Goal: Transaction & Acquisition: Purchase product/service

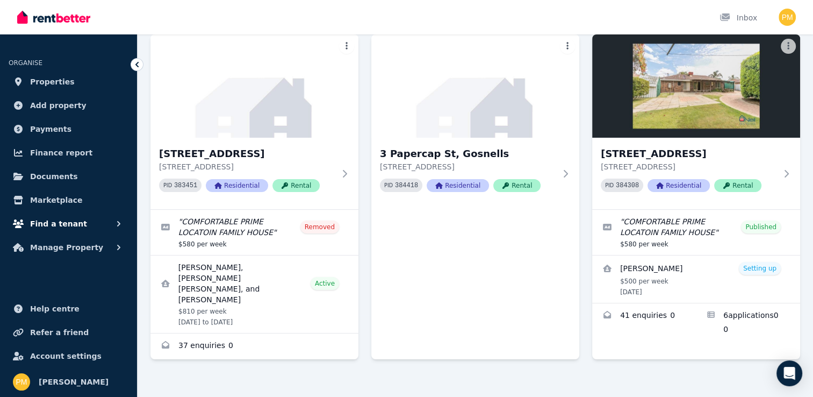
click at [58, 217] on span "Find a tenant" at bounding box center [58, 223] width 57 height 13
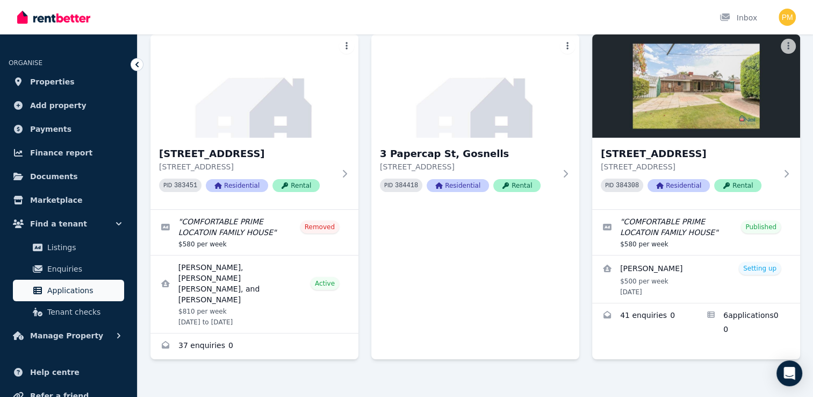
click at [67, 290] on span "Applications" at bounding box center [83, 290] width 73 height 13
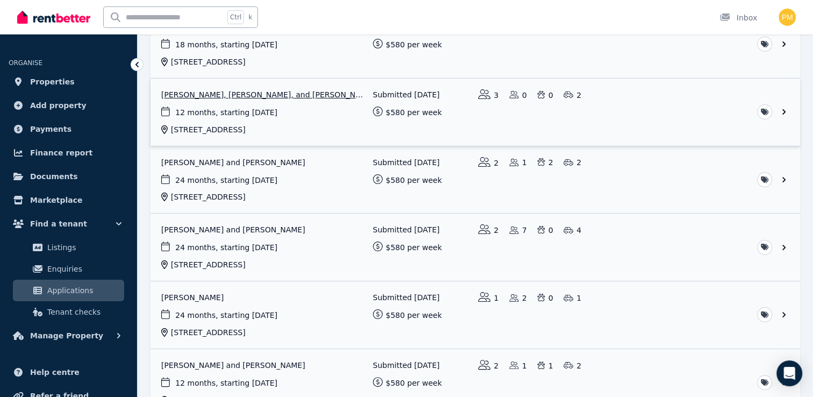
scroll to position [161, 0]
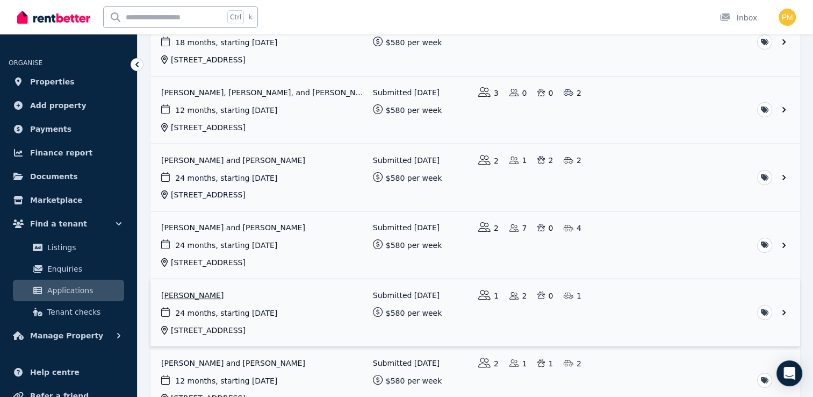
click at [194, 292] on link "View application: Michelle King" at bounding box center [476, 312] width 650 height 67
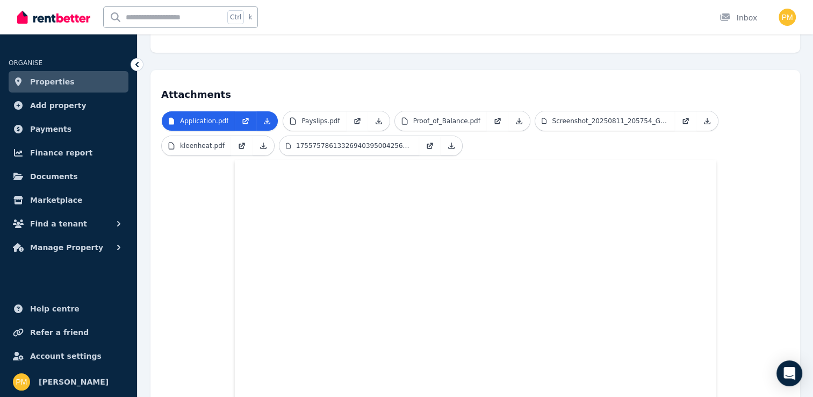
scroll to position [215, 0]
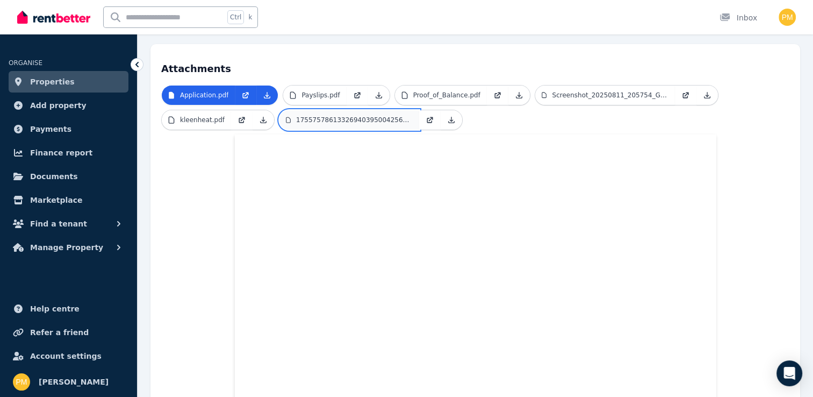
click at [339, 116] on p "17557578613326940395004256288838.jpg" at bounding box center [354, 120] width 117 height 9
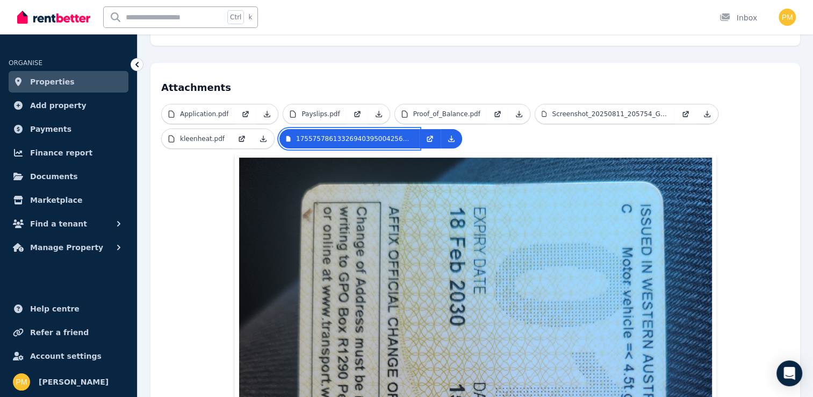
scroll to position [161, 0]
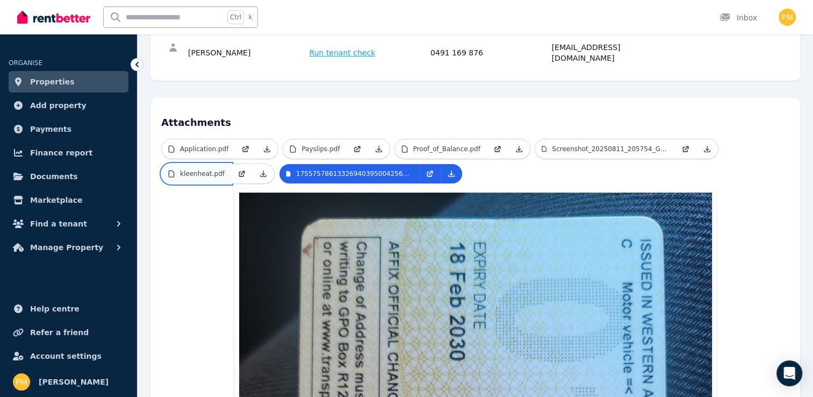
click at [220, 166] on link "kleenheat.pdf" at bounding box center [196, 173] width 69 height 19
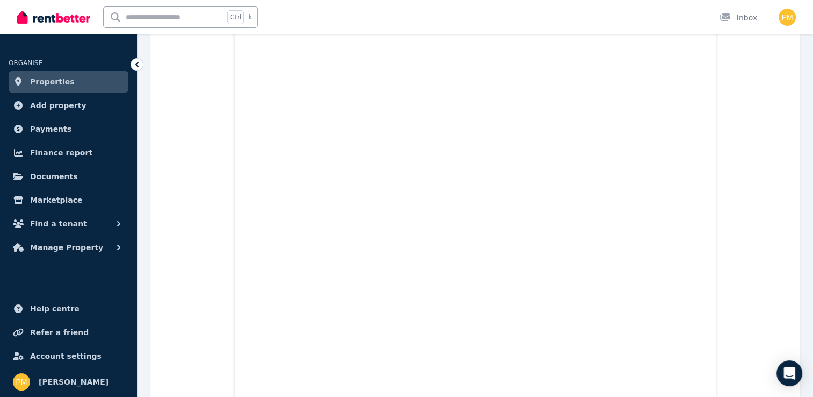
scroll to position [0, 0]
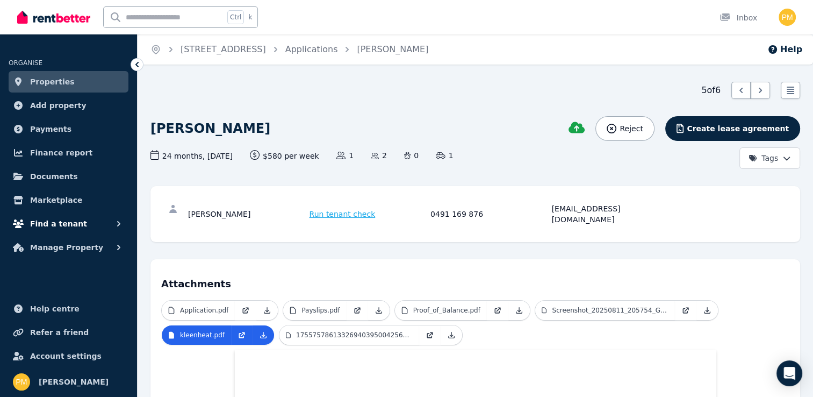
click at [49, 220] on span "Find a tenant" at bounding box center [58, 223] width 57 height 13
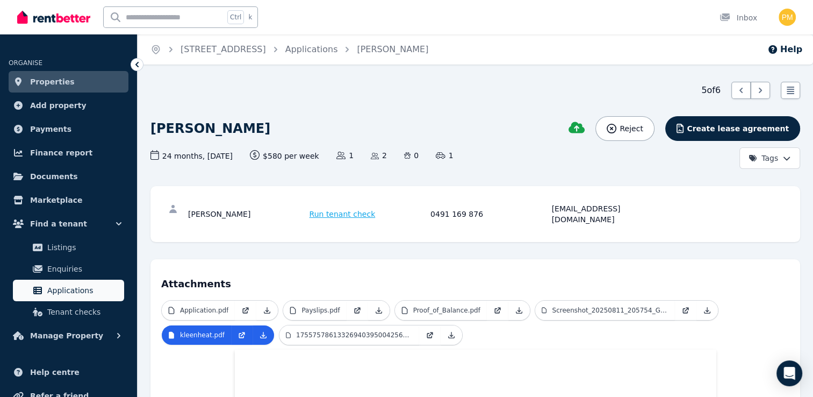
click at [60, 288] on span "Applications" at bounding box center [83, 290] width 73 height 13
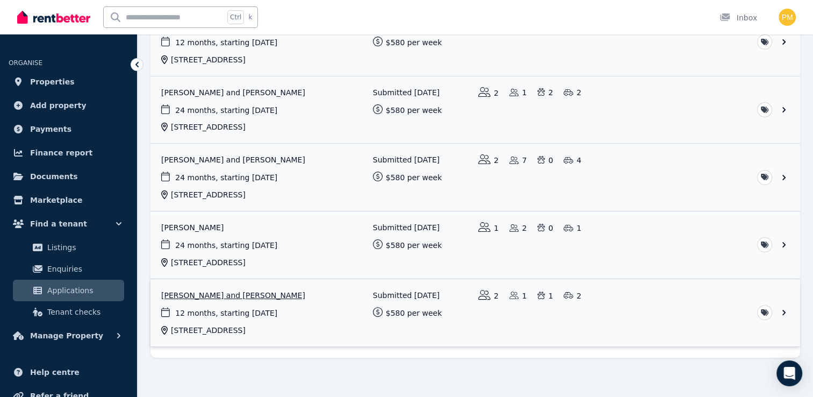
scroll to position [231, 0]
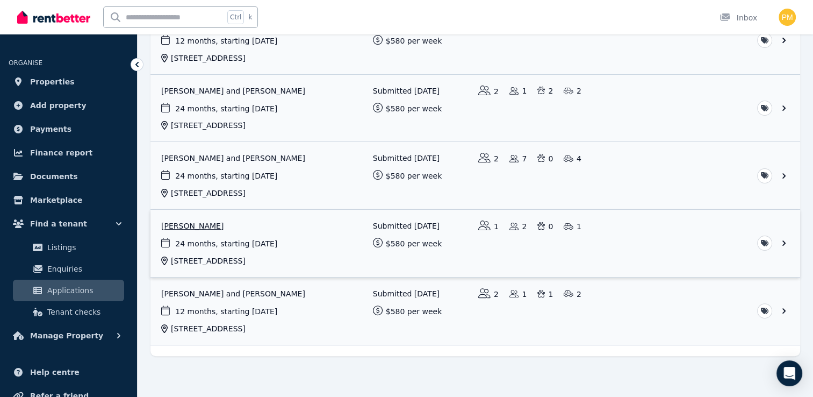
click at [188, 220] on link "View application: Michelle King" at bounding box center [476, 243] width 650 height 67
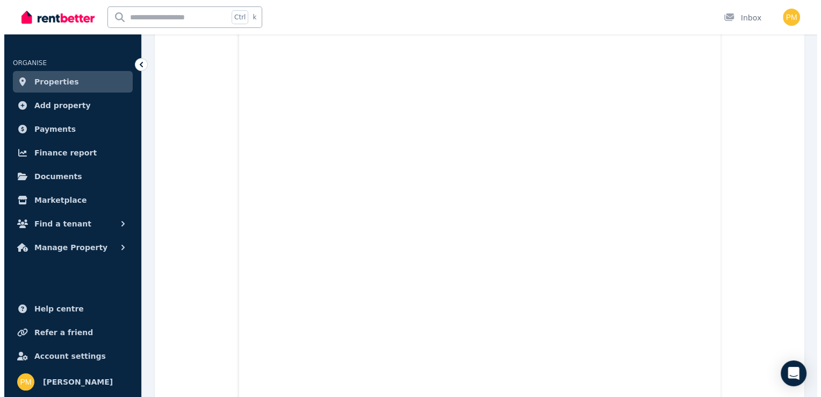
scroll to position [15, 0]
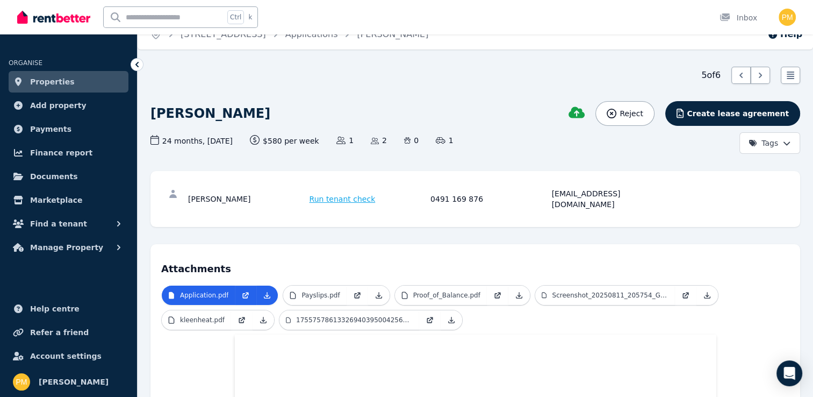
click at [340, 194] on span "Run tenant check" at bounding box center [343, 199] width 66 height 11
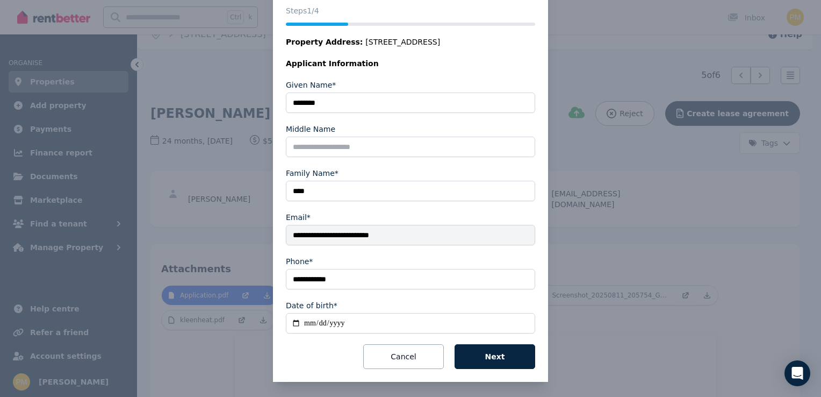
scroll to position [133, 0]
click at [490, 351] on button "Next" at bounding box center [495, 356] width 81 height 25
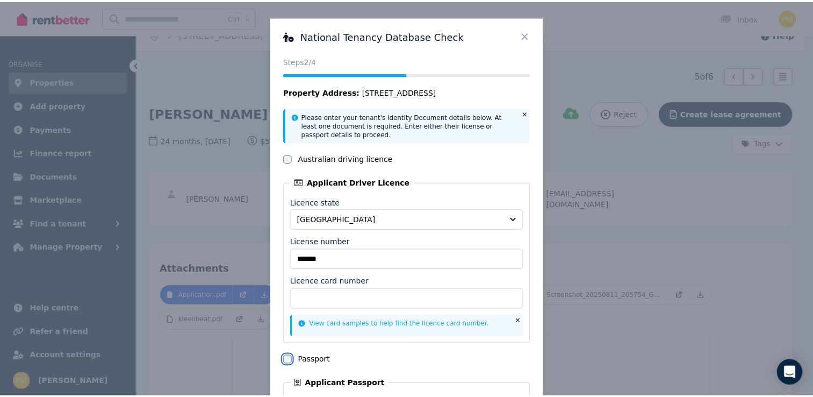
scroll to position [0, 0]
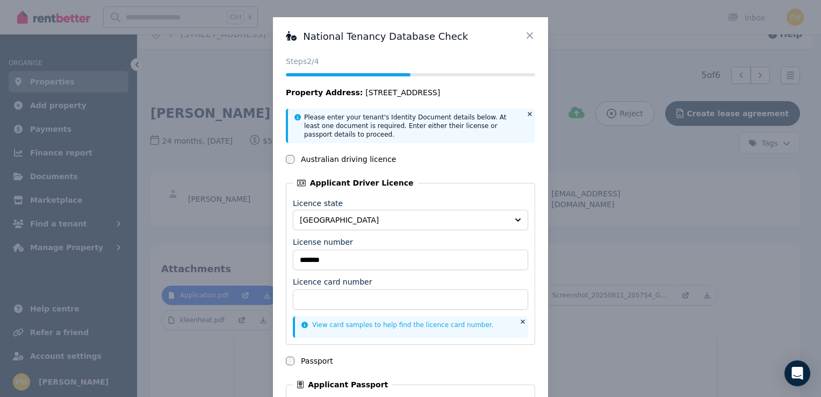
click at [527, 34] on icon at bounding box center [530, 35] width 11 height 11
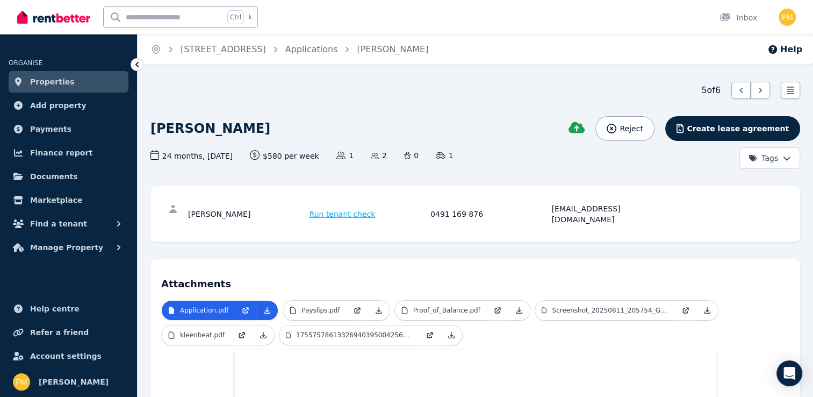
click at [352, 212] on span "Run tenant check" at bounding box center [343, 214] width 66 height 11
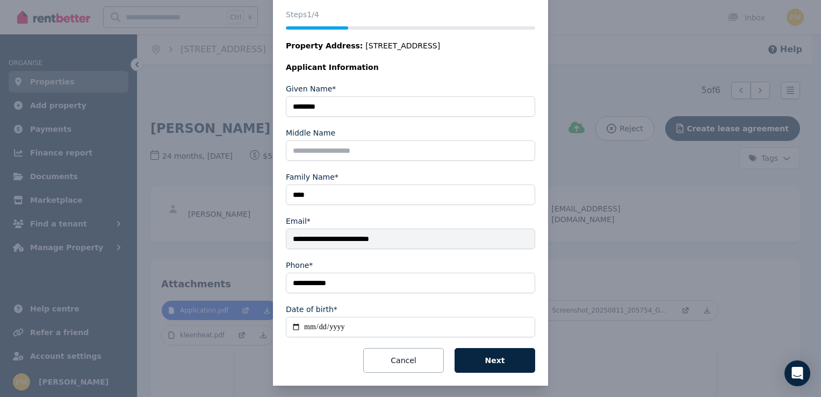
scroll to position [133, 0]
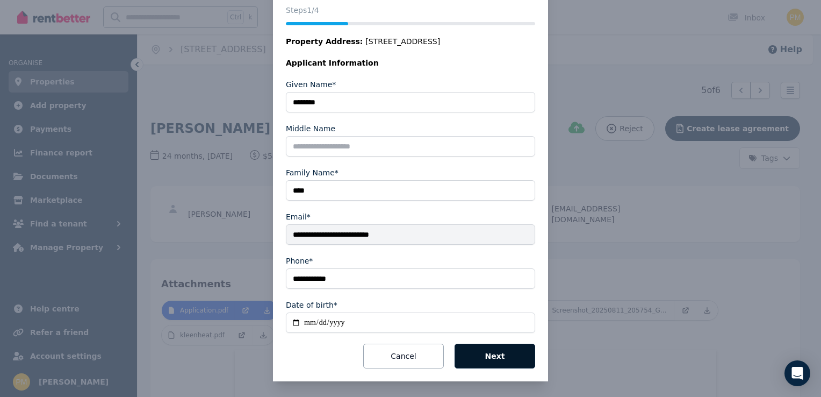
click at [488, 354] on button "Next" at bounding box center [495, 356] width 81 height 25
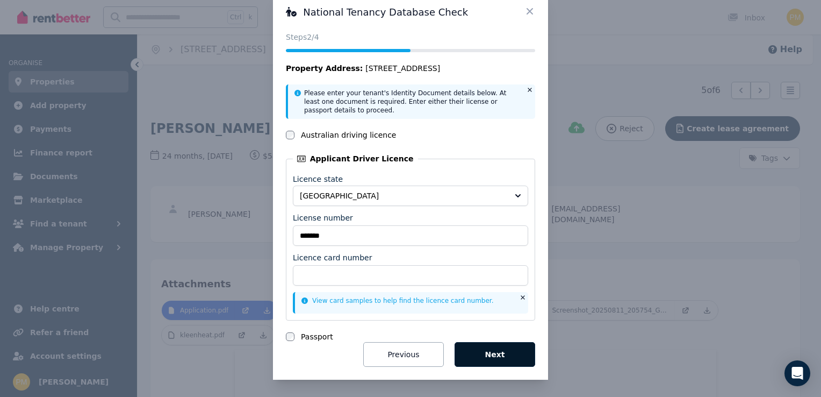
scroll to position [23, 0]
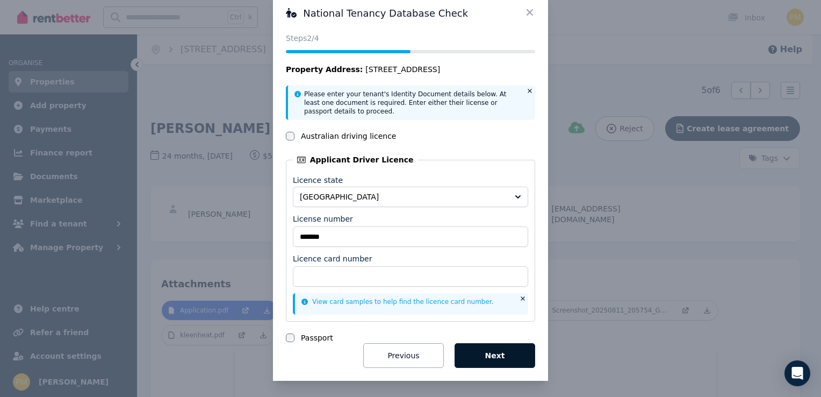
click at [501, 354] on button "Next" at bounding box center [495, 355] width 81 height 25
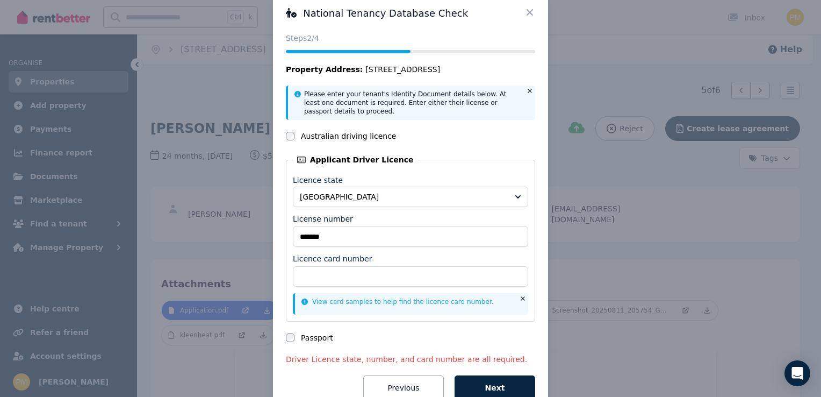
scroll to position [55, 0]
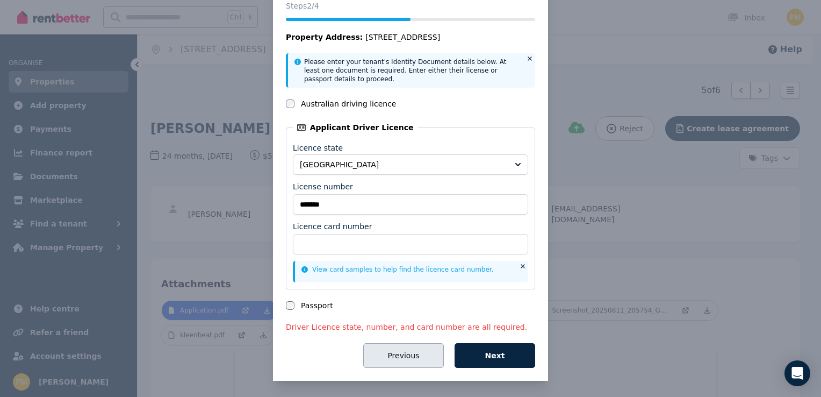
click at [389, 359] on button "Previous" at bounding box center [403, 355] width 81 height 25
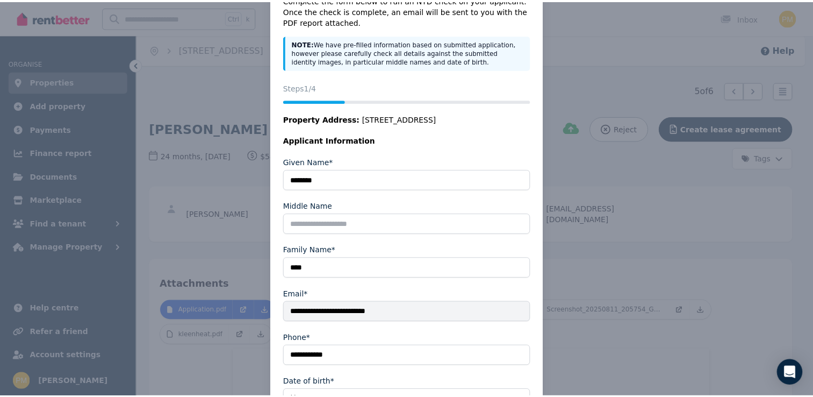
scroll to position [133, 0]
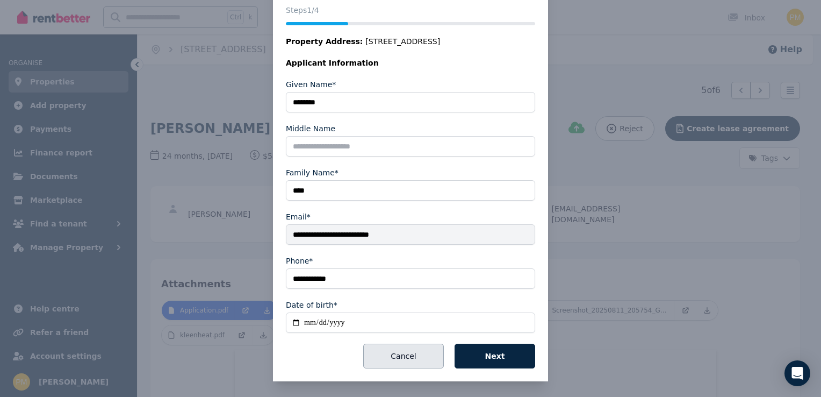
click at [389, 359] on button "Cancel" at bounding box center [403, 356] width 81 height 25
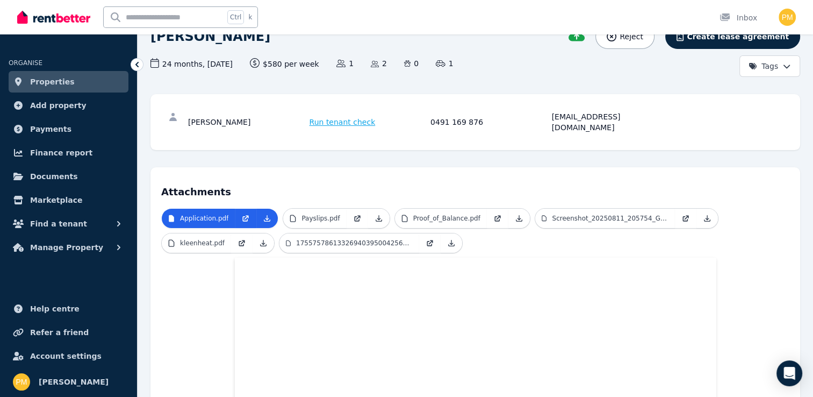
scroll to position [0, 0]
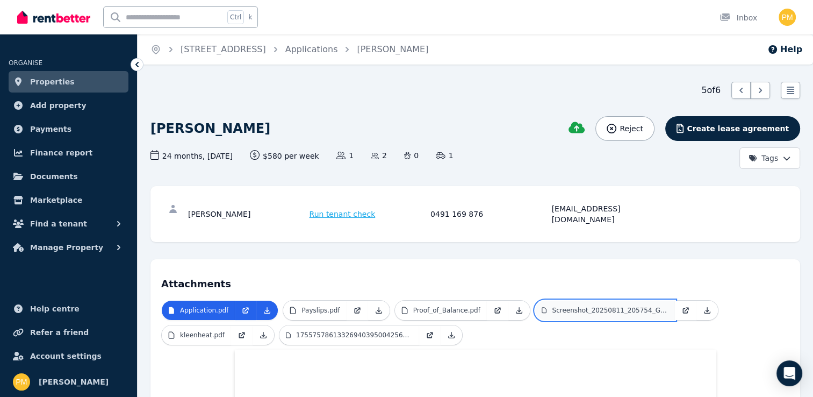
click at [559, 301] on link "Screenshot_20250811_205754_Gallery.jpg" at bounding box center [605, 310] width 140 height 19
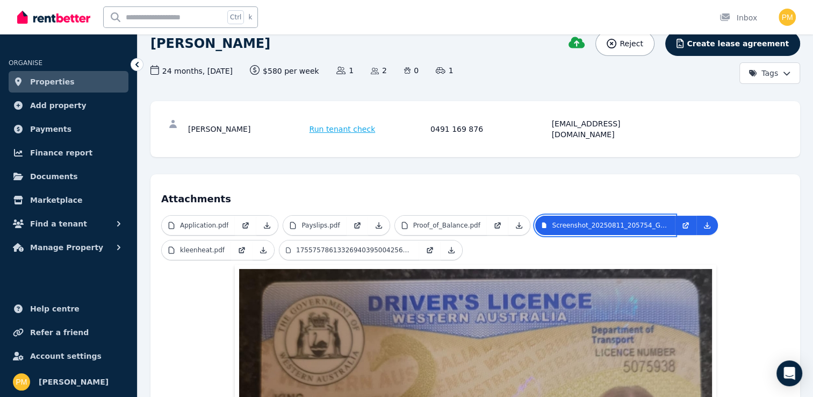
scroll to position [321, 0]
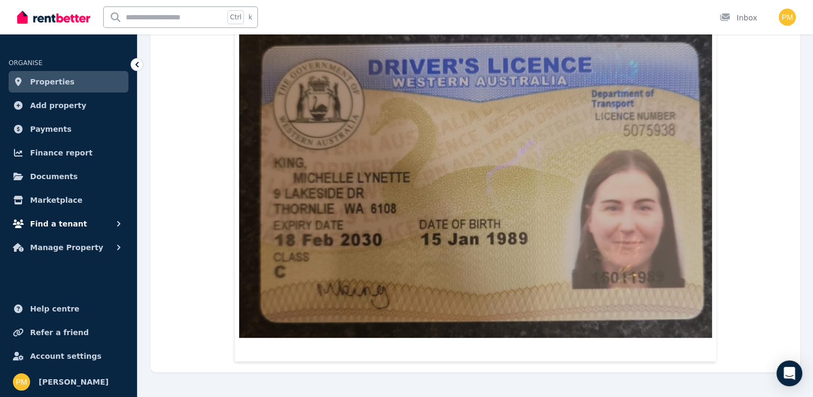
click at [53, 223] on span "Find a tenant" at bounding box center [58, 223] width 57 height 13
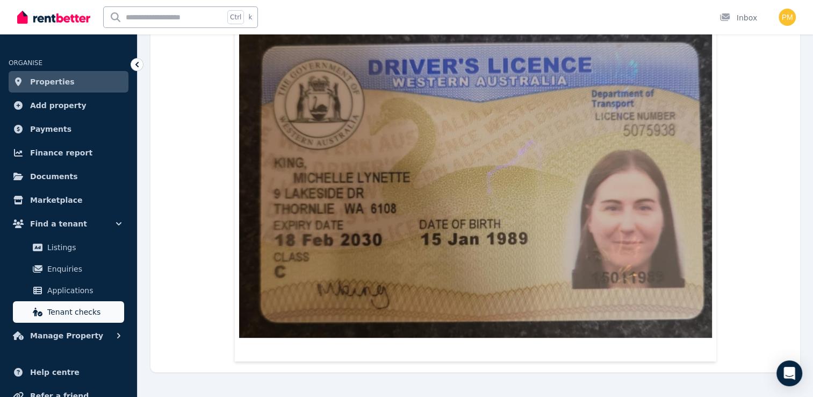
click at [62, 304] on link "Tenant checks" at bounding box center [68, 312] width 111 height 22
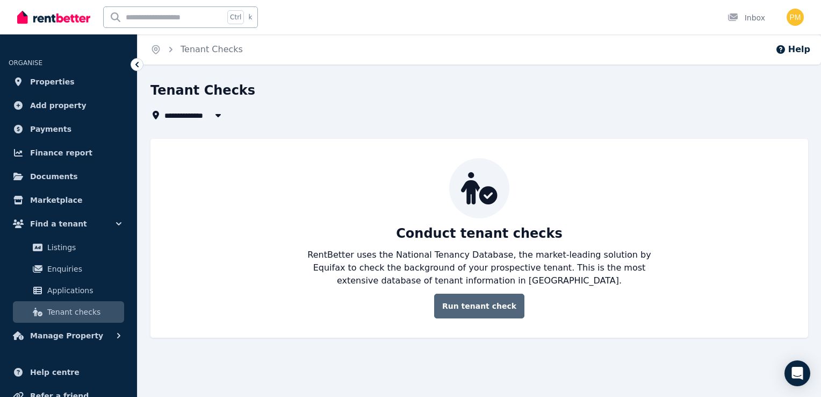
click at [488, 302] on link "Run tenant check" at bounding box center [479, 306] width 90 height 25
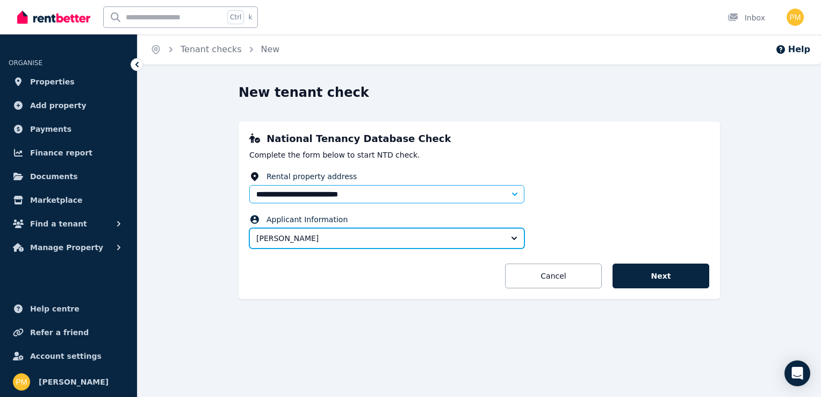
click at [481, 240] on span "[PERSON_NAME]" at bounding box center [379, 238] width 246 height 11
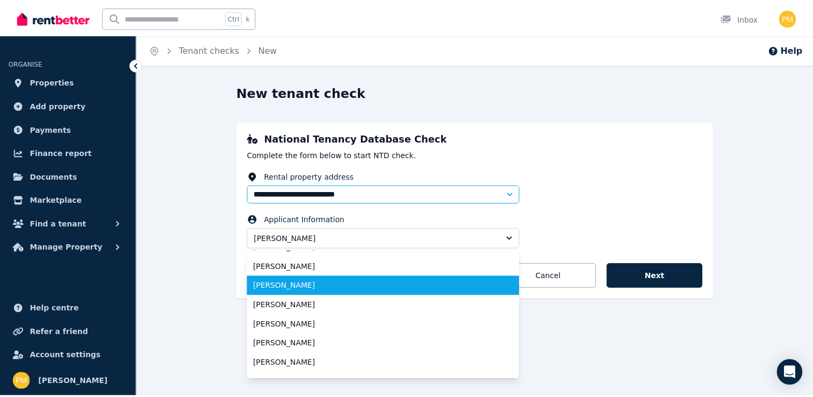
scroll to position [108, 0]
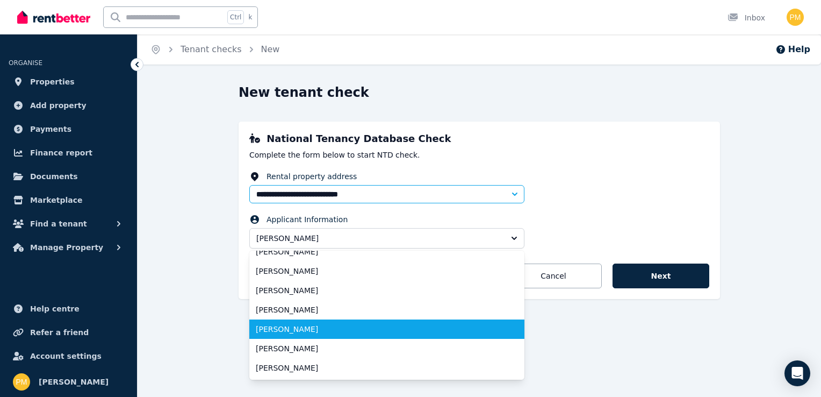
click at [355, 328] on span "[PERSON_NAME]" at bounding box center [380, 329] width 249 height 11
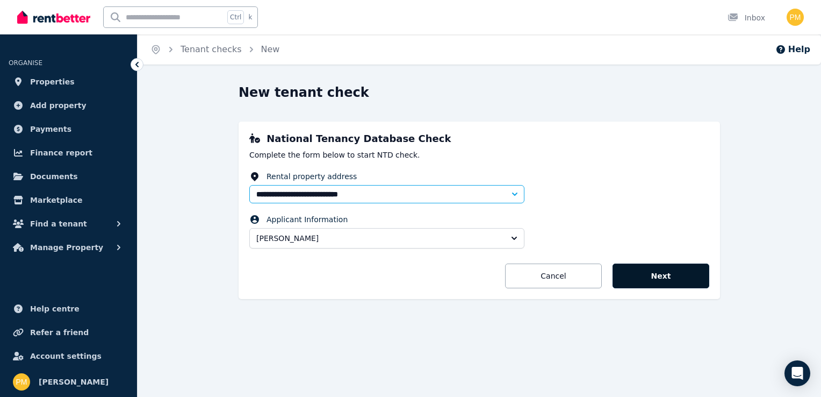
click at [642, 275] on button "Next" at bounding box center [661, 275] width 97 height 25
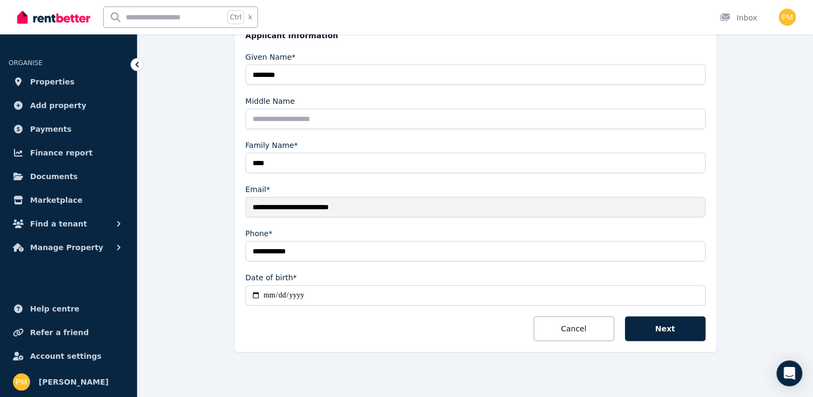
scroll to position [245, 0]
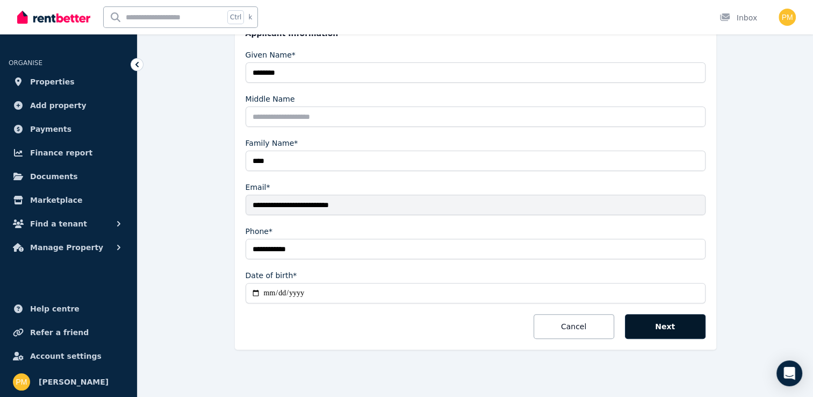
click at [687, 321] on button "Next" at bounding box center [665, 326] width 81 height 25
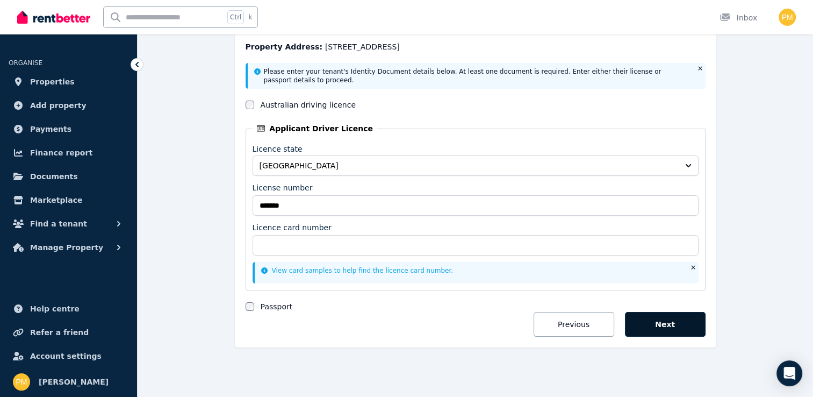
scroll to position [147, 0]
click at [306, 272] on link "View card samples to help find the licence card number." at bounding box center [357, 272] width 192 height 8
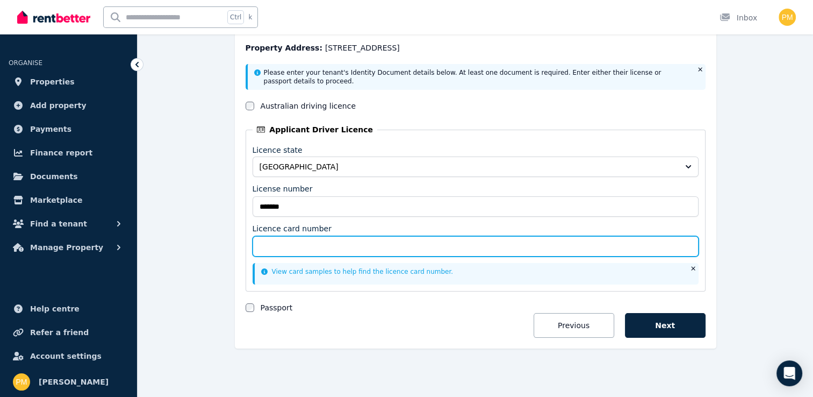
click at [305, 245] on input "Licence card number" at bounding box center [476, 246] width 446 height 20
type input "**********"
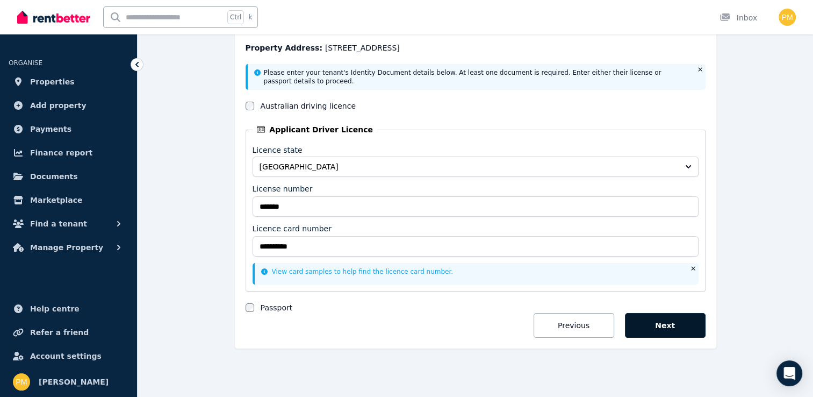
click at [670, 317] on button "Next" at bounding box center [665, 325] width 81 height 25
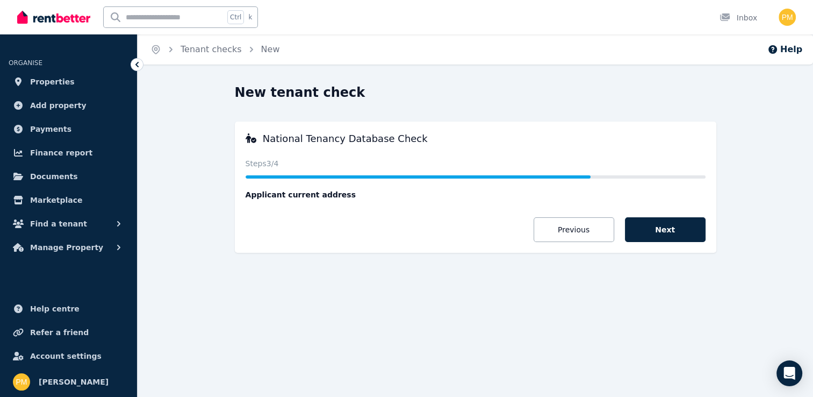
scroll to position [0, 0]
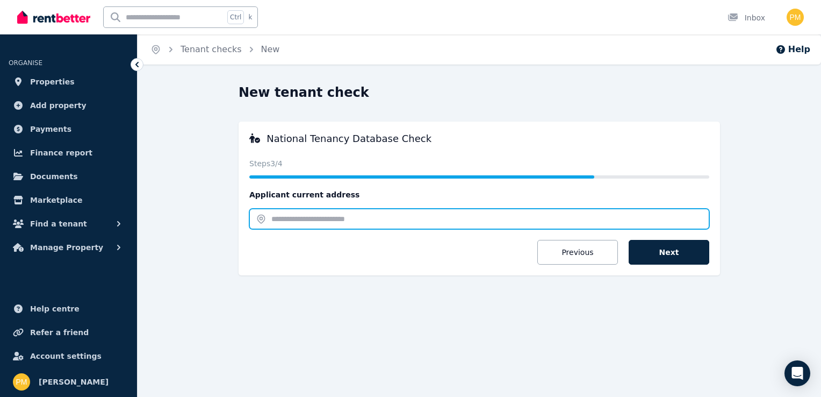
click at [306, 218] on input "text" at bounding box center [479, 219] width 460 height 20
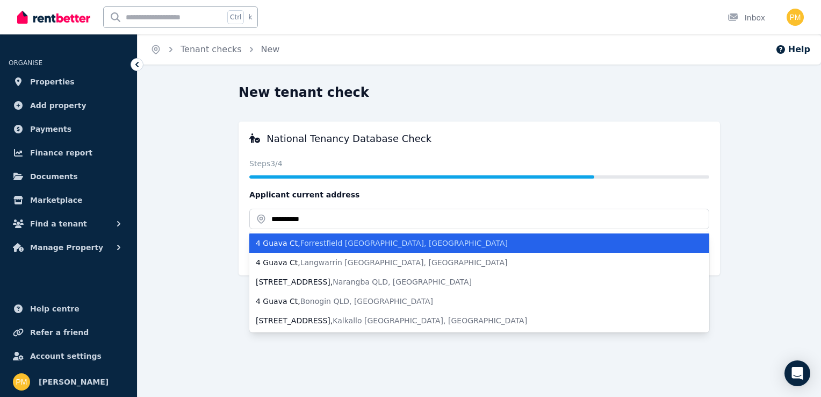
click at [316, 246] on span "Forrestfield [GEOGRAPHIC_DATA], [GEOGRAPHIC_DATA]" at bounding box center [405, 243] width 208 height 9
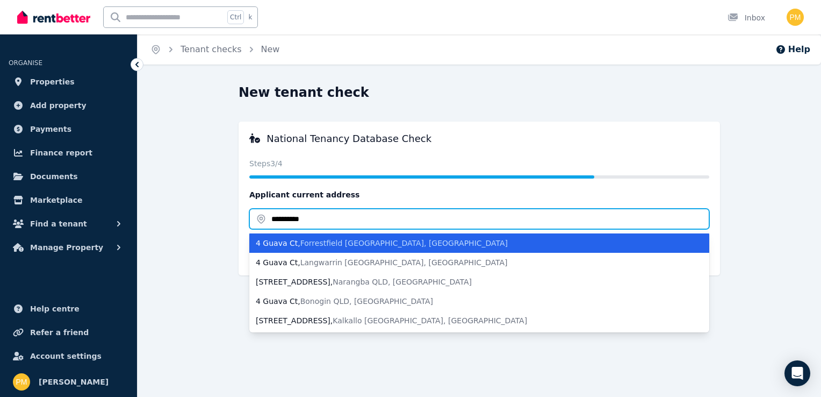
type input "**********"
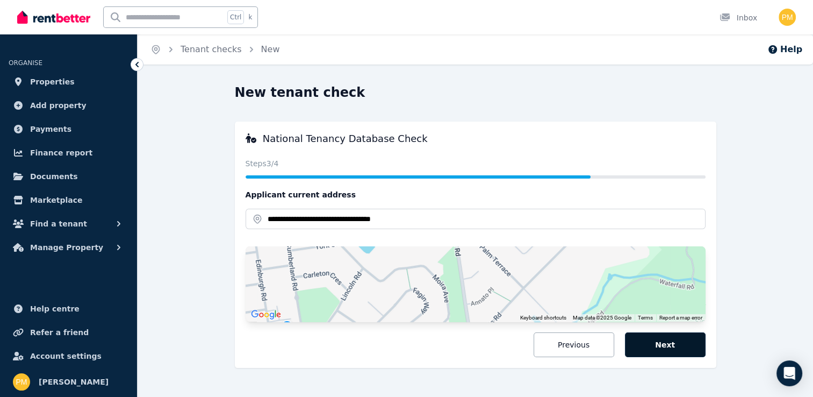
click at [680, 337] on button "Next" at bounding box center [665, 344] width 81 height 25
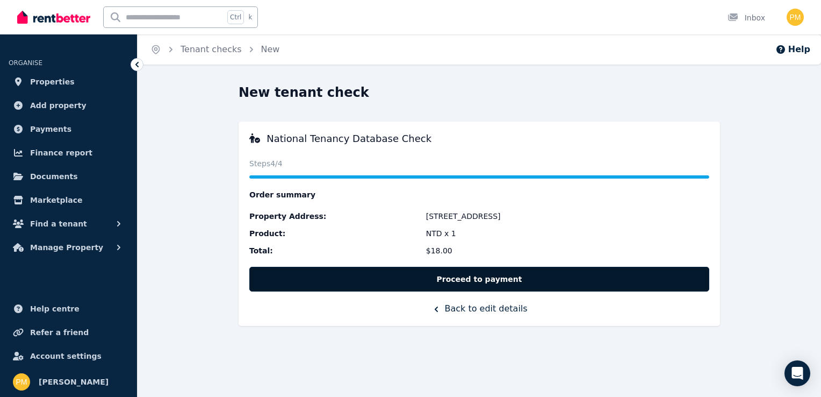
click at [467, 278] on button "Proceed to payment" at bounding box center [479, 279] width 460 height 25
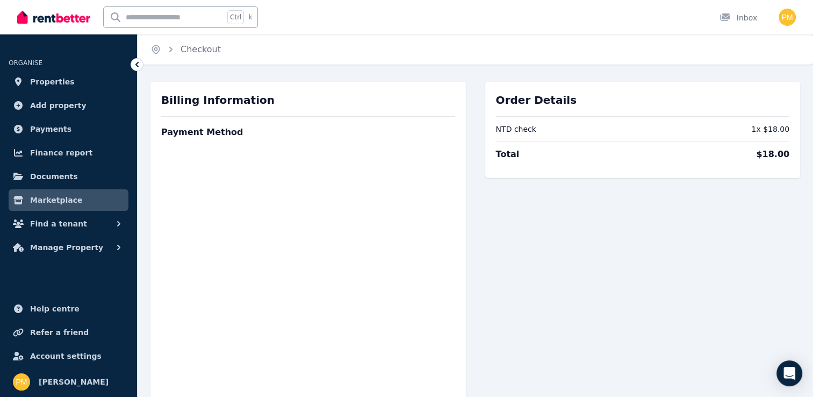
scroll to position [161, 0]
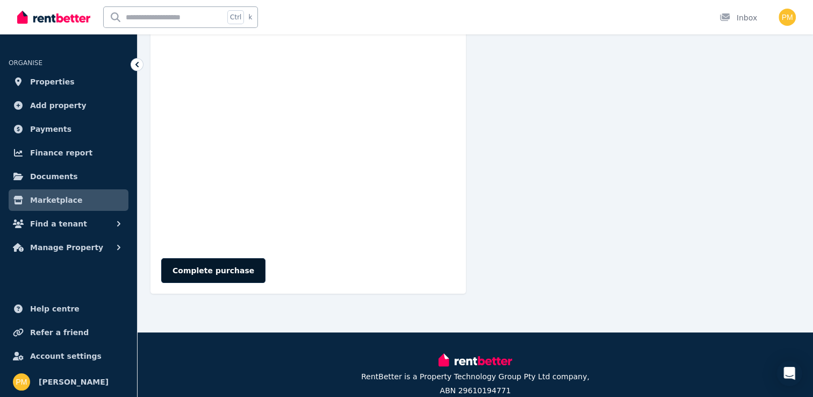
click at [224, 268] on button "Complete purchase" at bounding box center [213, 270] width 104 height 25
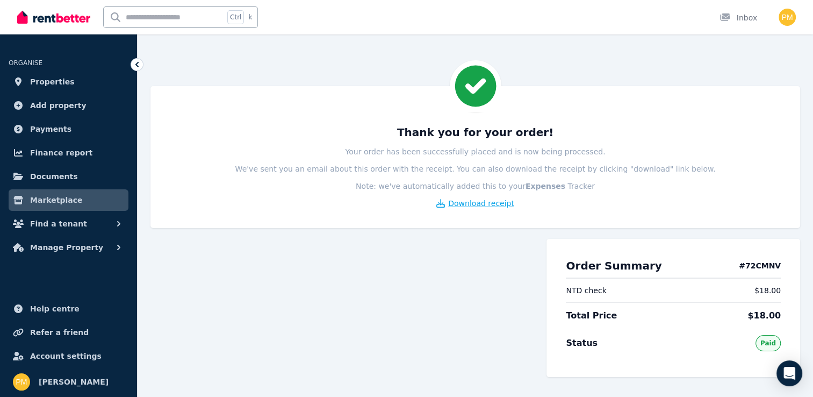
click at [469, 202] on span "Download receipt" at bounding box center [481, 203] width 66 height 11
click at [740, 20] on div "Inbox" at bounding box center [739, 17] width 38 height 11
